Goal: Understand process/instructions: Learn how to perform a task or action

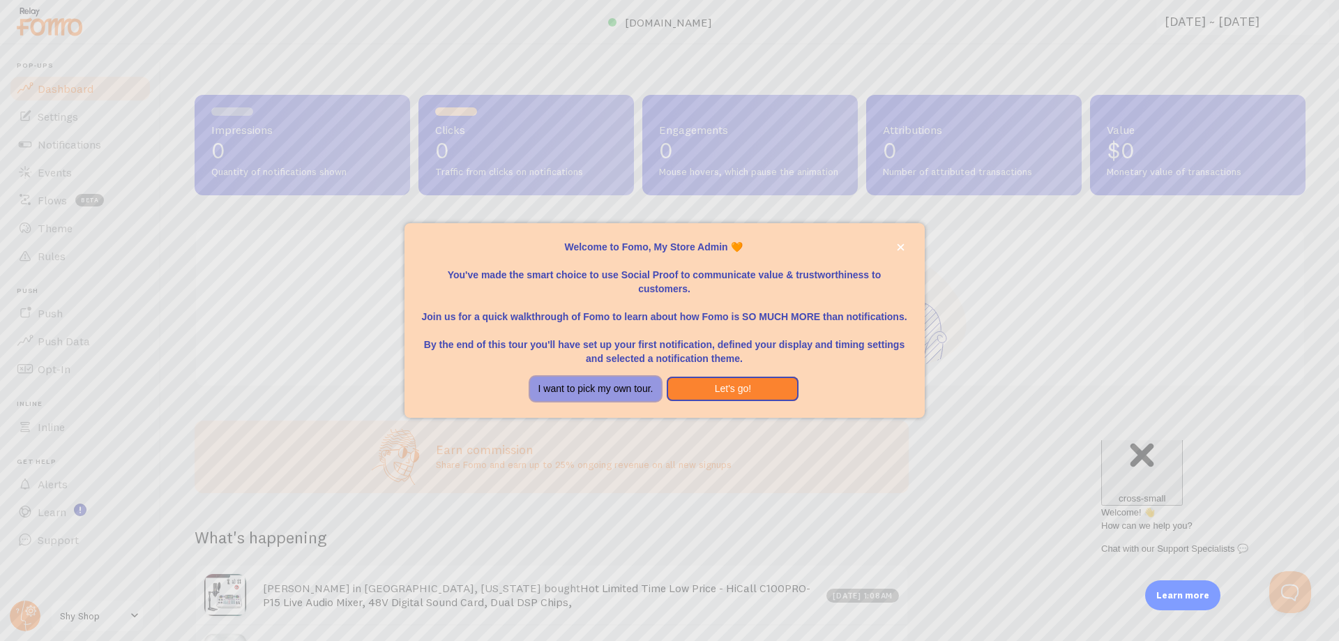
click at [618, 379] on button "I want to pick my own tour." at bounding box center [596, 388] width 132 height 25
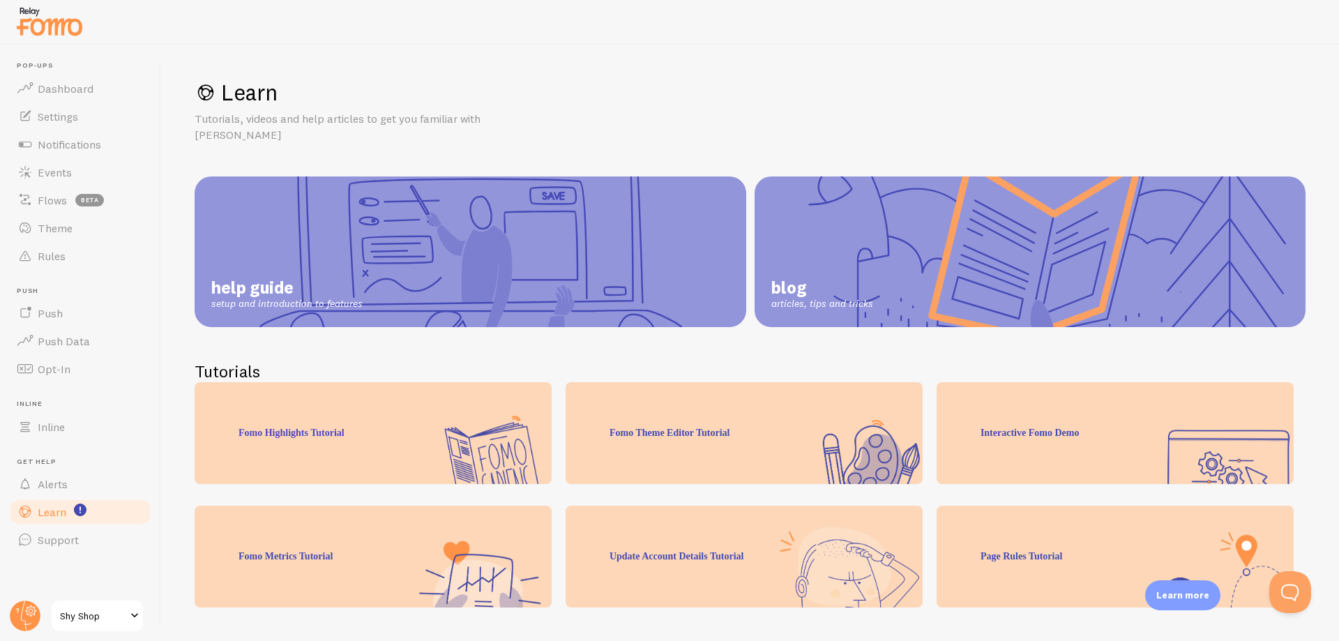
click at [471, 259] on link "help guide setup and introduction to features" at bounding box center [470, 251] width 551 height 151
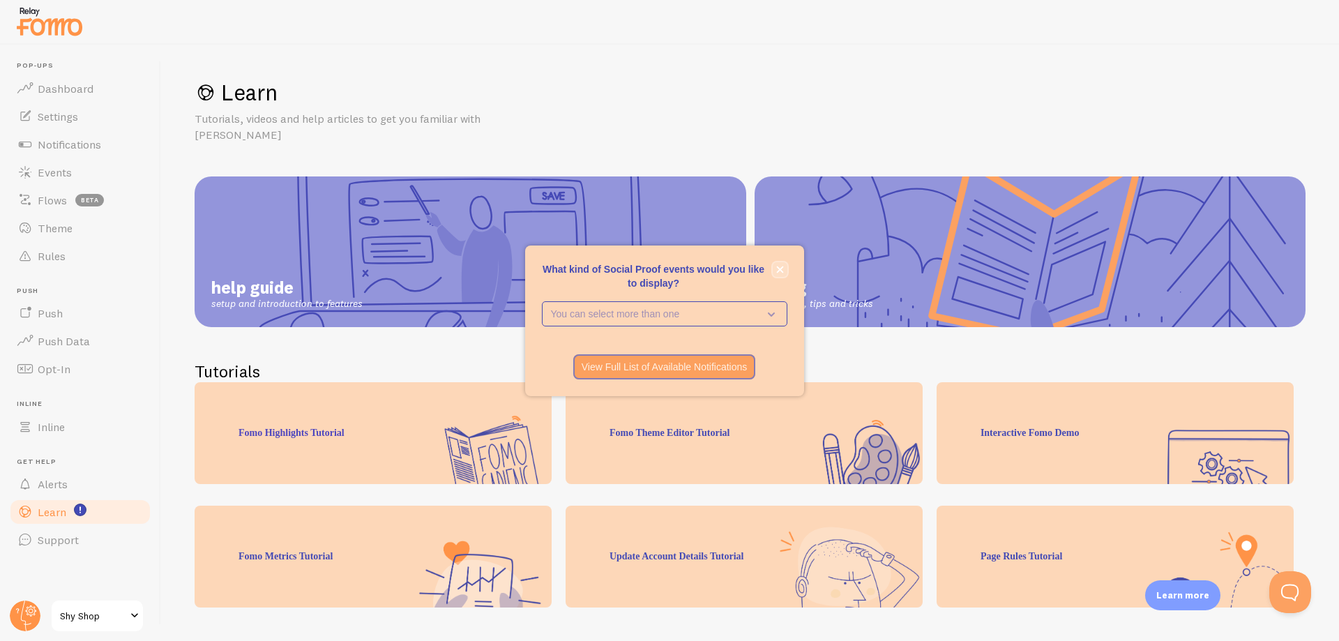
click at [774, 268] on button "close," at bounding box center [780, 269] width 15 height 15
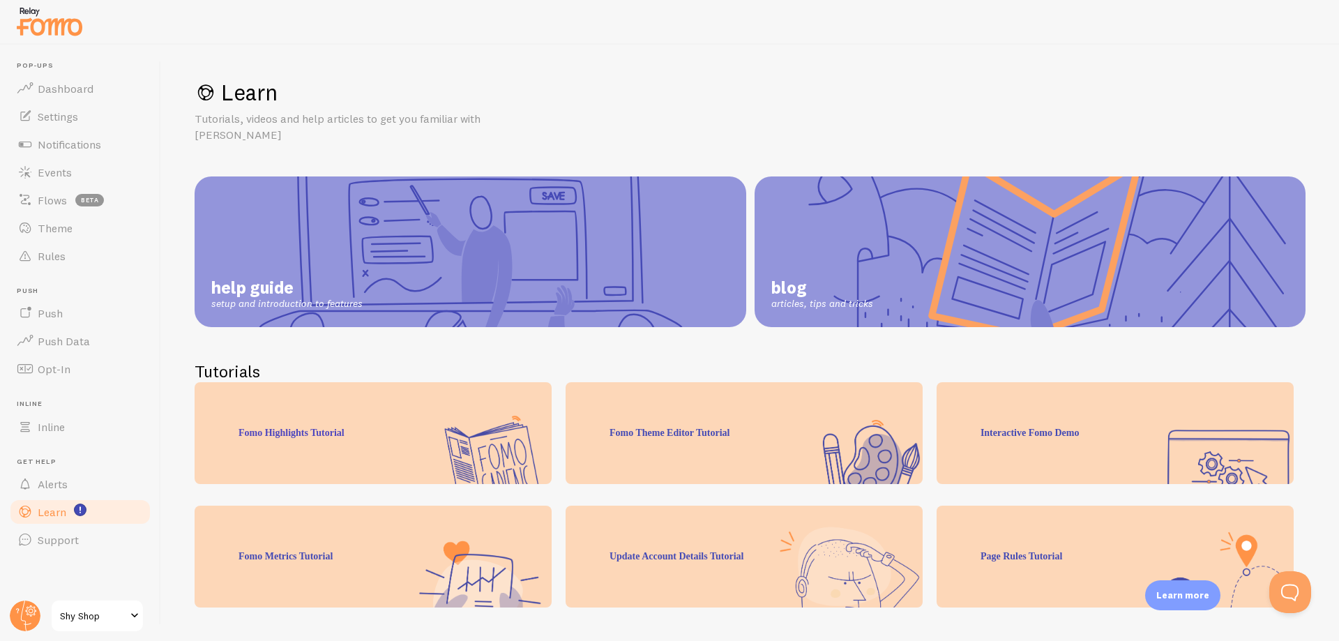
click at [236, 383] on div "Fomo Highlights Tutorial" at bounding box center [373, 433] width 357 height 102
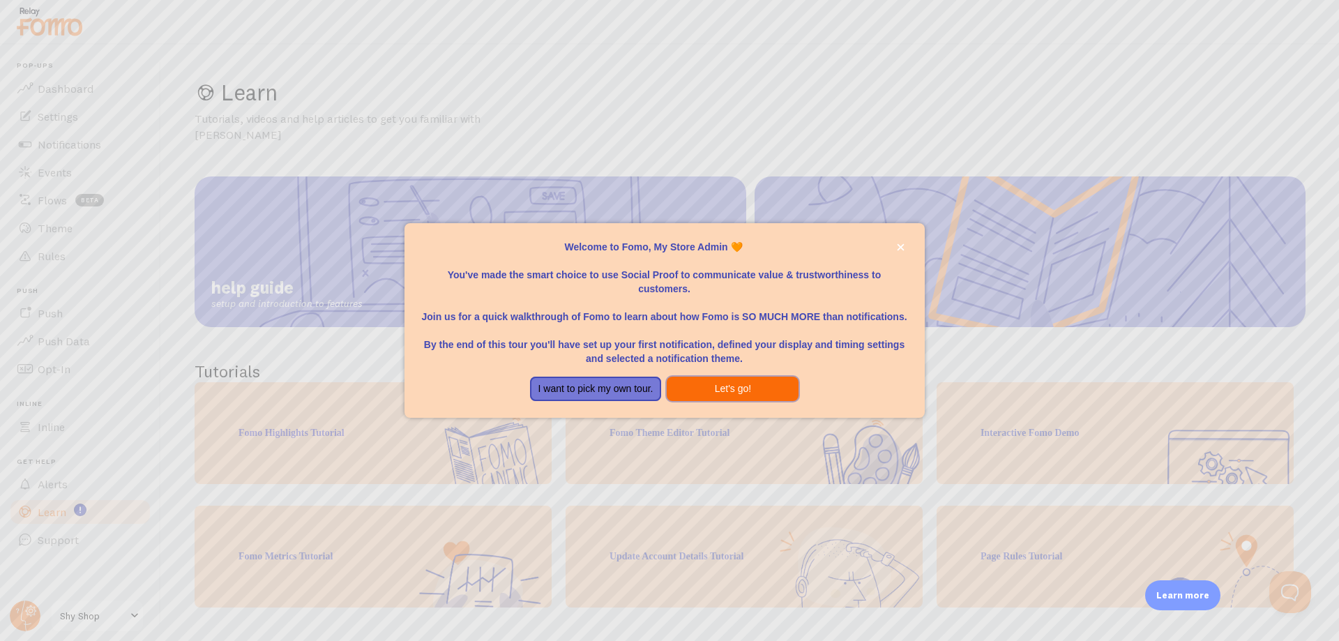
click at [756, 394] on button "Let's go!" at bounding box center [733, 388] width 132 height 25
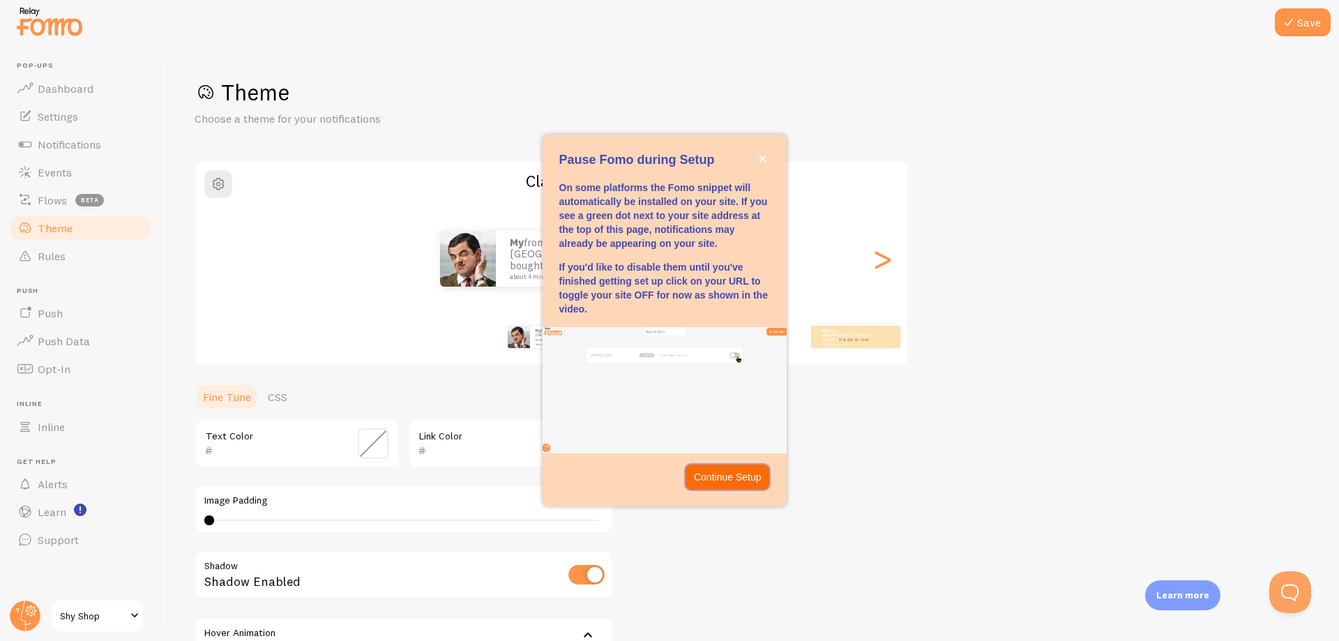
click at [713, 483] on p "Continue Setup" at bounding box center [728, 477] width 68 height 14
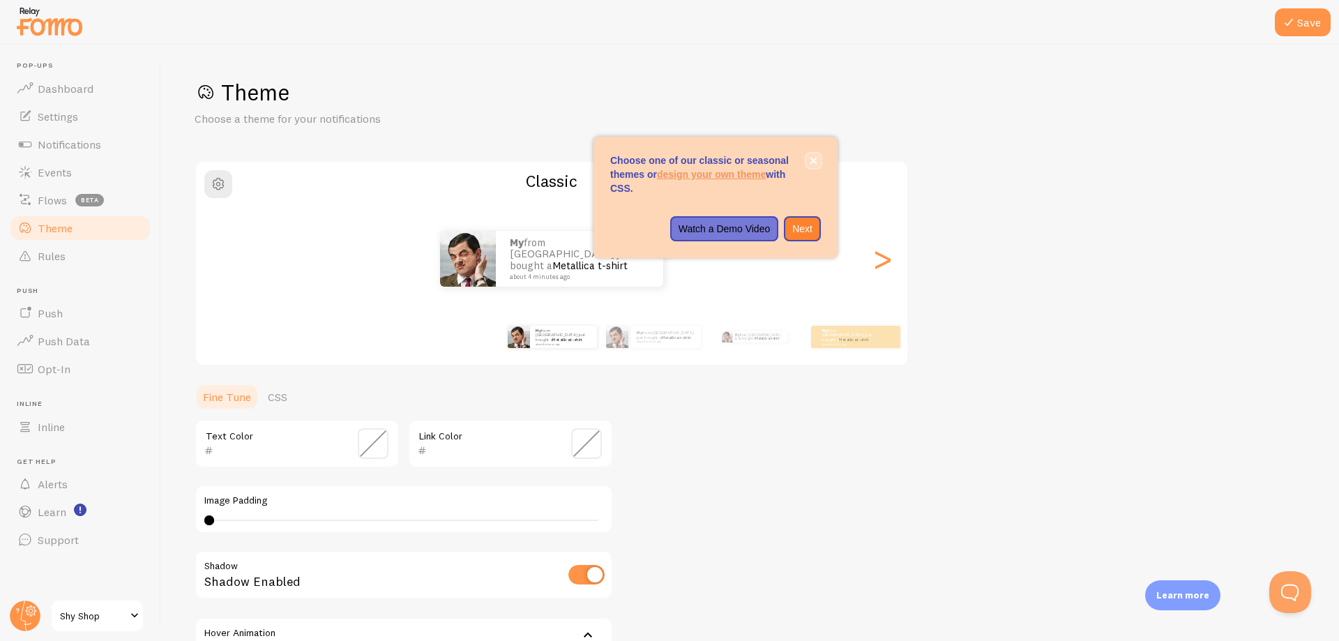
click at [814, 159] on icon "close," at bounding box center [813, 161] width 8 height 8
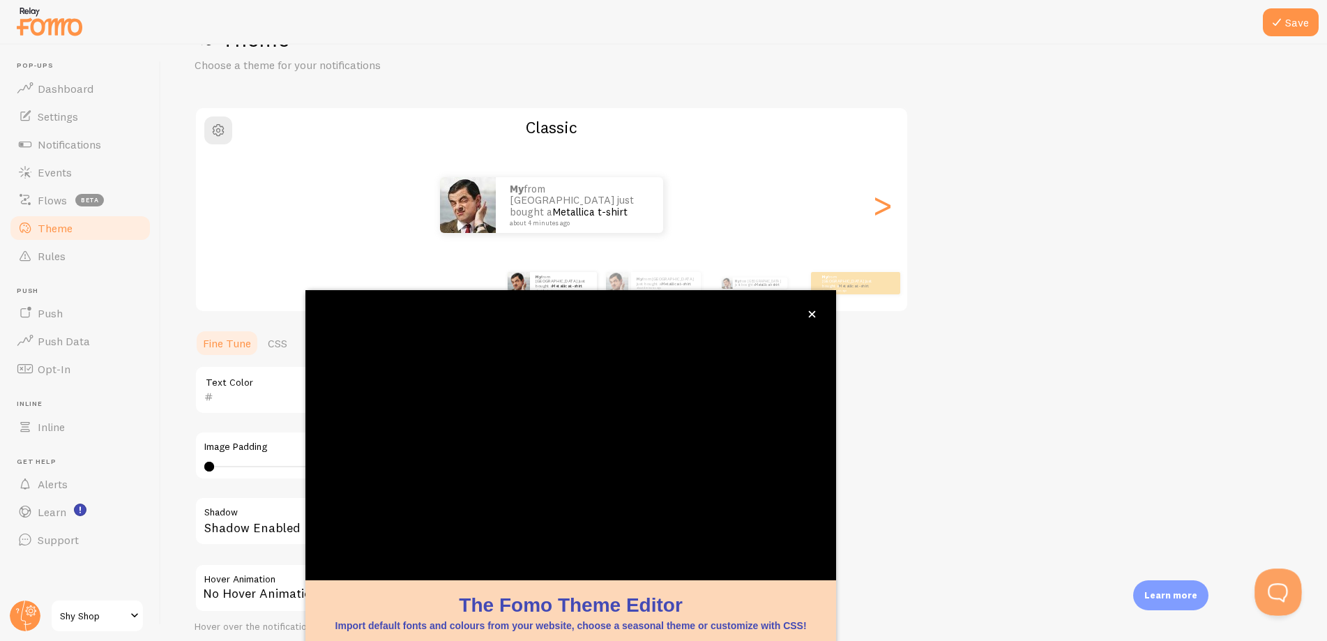
scroll to position [44, 0]
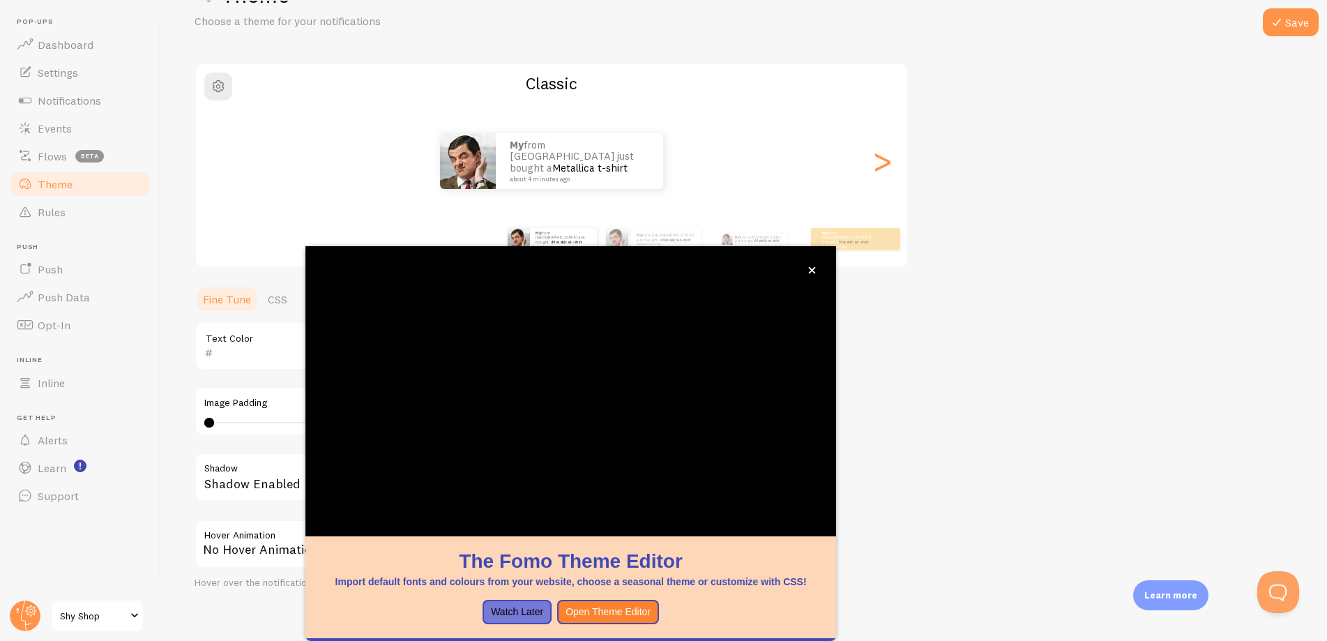
click at [1029, 459] on div "Theme Choose a theme for your notifications Classic My from United States just …" at bounding box center [744, 311] width 1099 height 662
